Goal: Navigation & Orientation: Find specific page/section

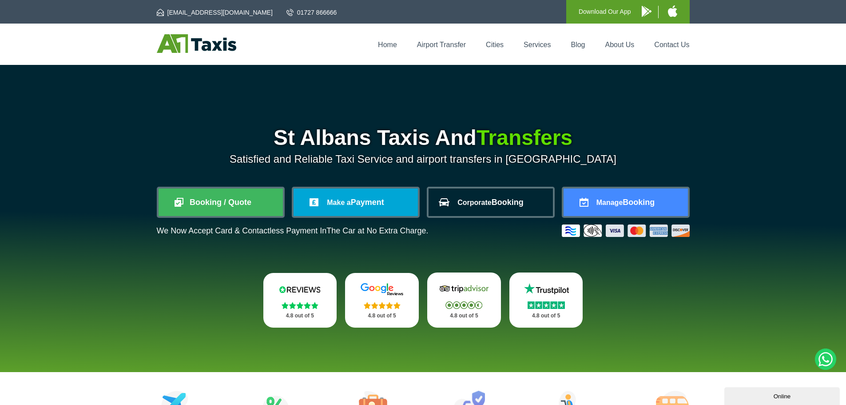
click at [491, 199] on link "Corporate Booking" at bounding box center [491, 202] width 124 height 28
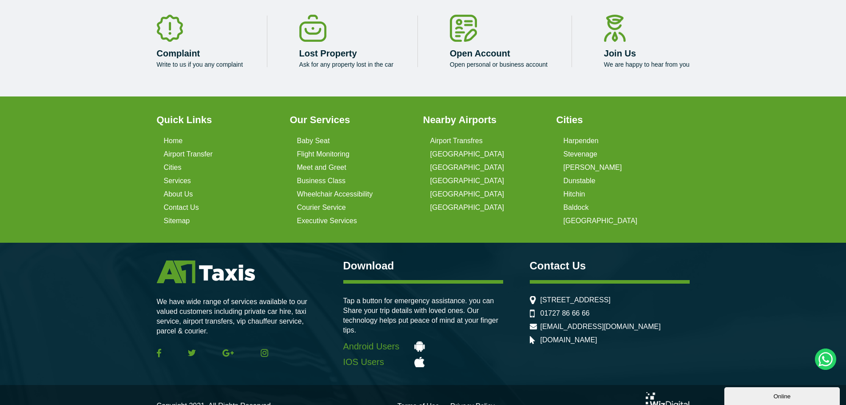
scroll to position [2718, 0]
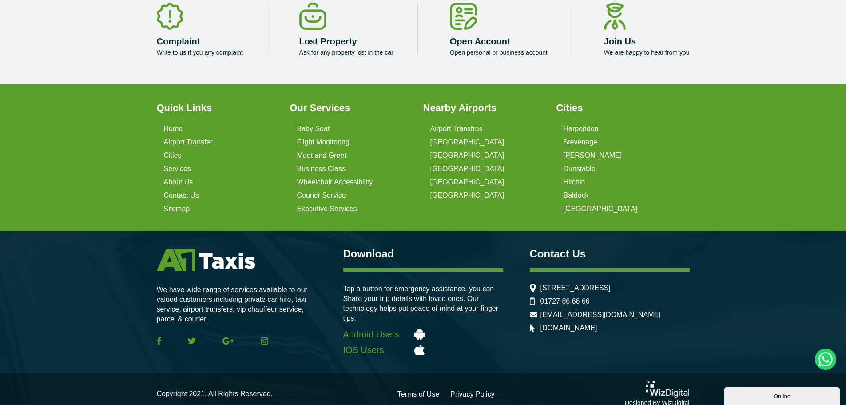
click at [661, 384] on img at bounding box center [668, 389] width 44 height 18
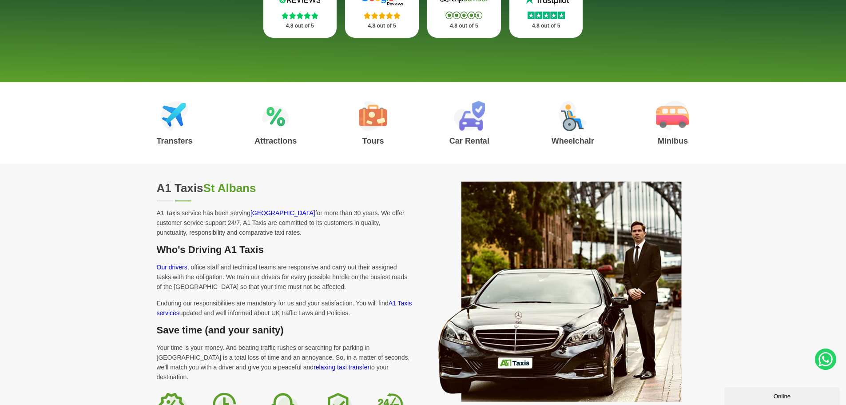
scroll to position [0, 0]
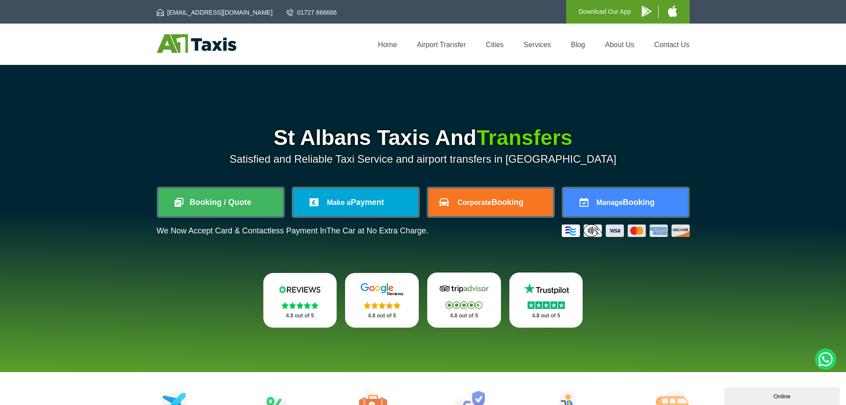
click at [498, 40] on li "Cities" at bounding box center [495, 44] width 36 height 9
click at [496, 43] on link "Cities" at bounding box center [495, 45] width 18 height 8
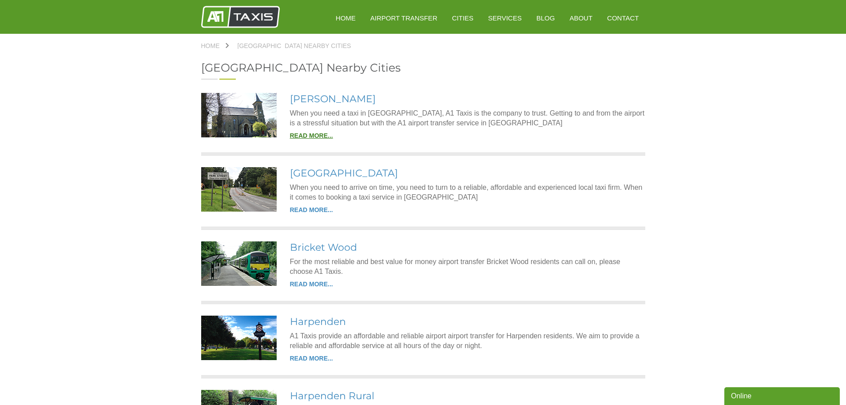
click at [296, 134] on link "READ MORE..." at bounding box center [311, 135] width 43 height 7
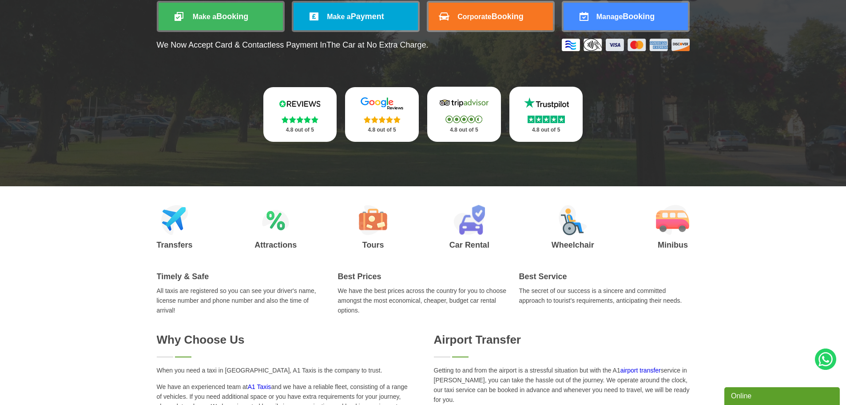
scroll to position [44, 0]
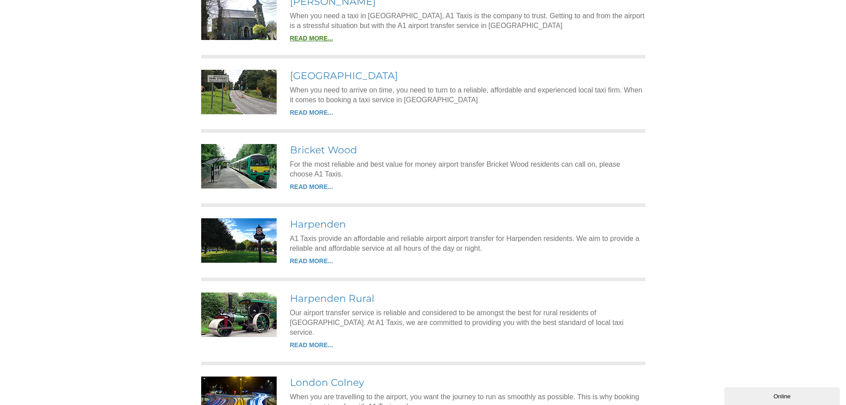
scroll to position [222, 0]
